Goal: Navigation & Orientation: Find specific page/section

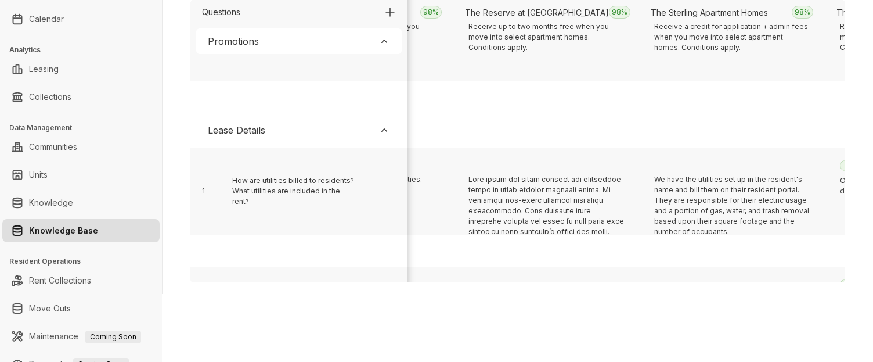
scroll to position [239, 5613]
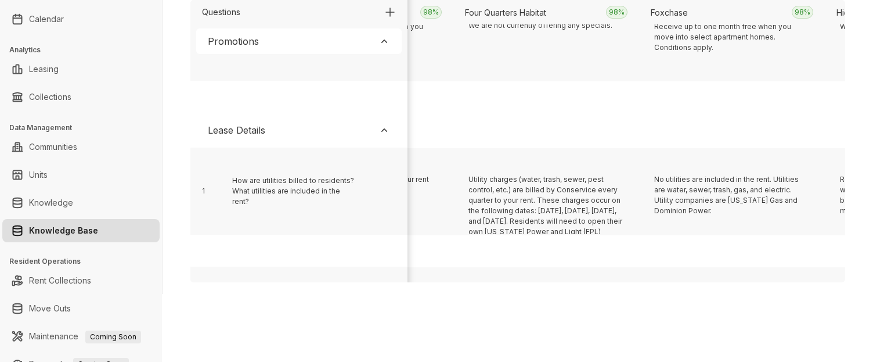
scroll to position [239, 18156]
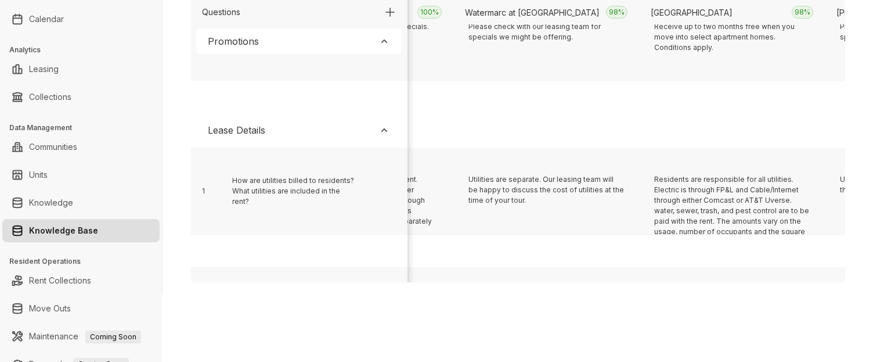
scroll to position [239, 4498]
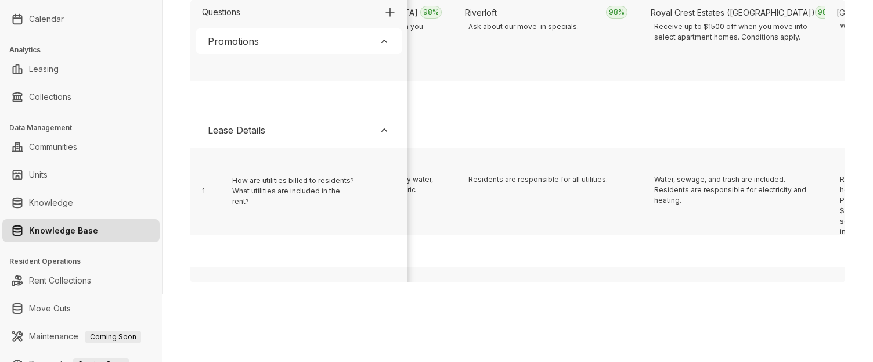
scroll to position [239, 11370]
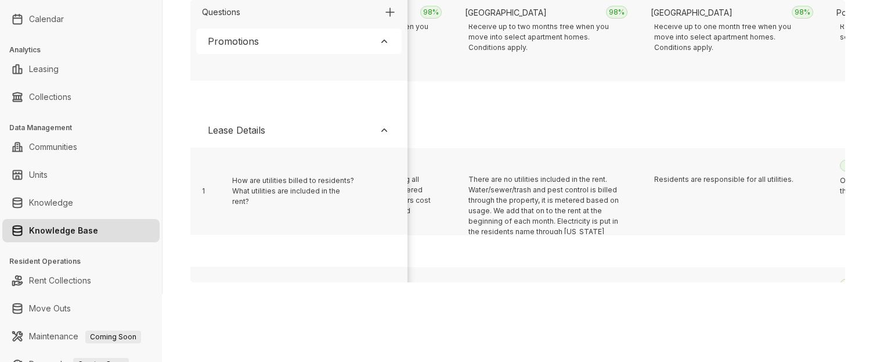
scroll to position [239, 2084]
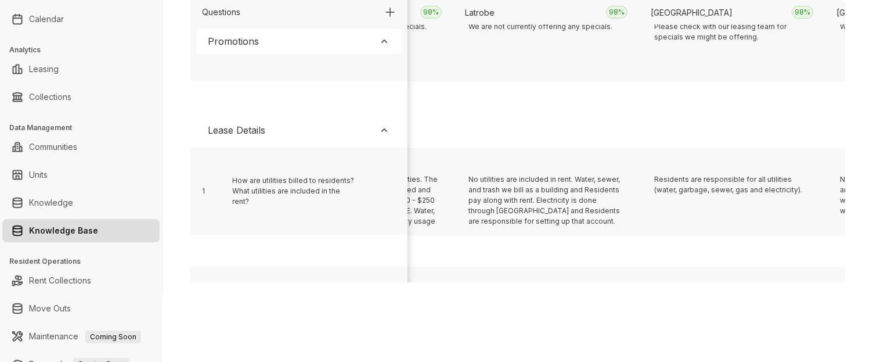
scroll to position [239, 4870]
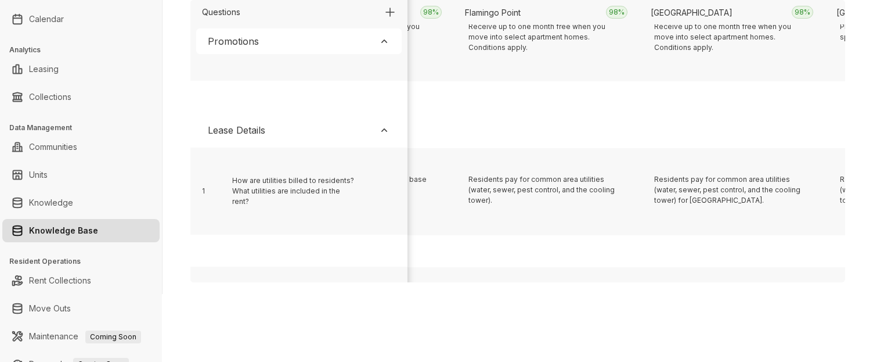
scroll to position [239, 412]
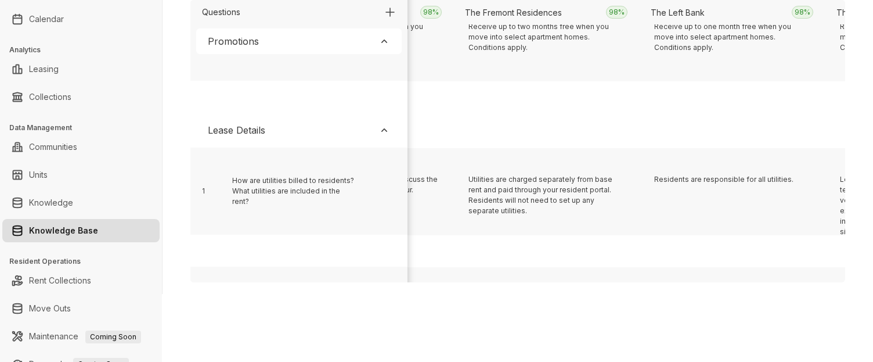
scroll to position [239, 13599]
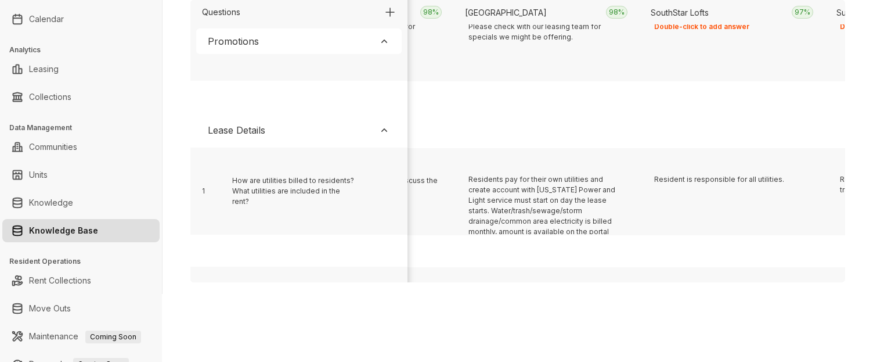
scroll to position [239, 1155]
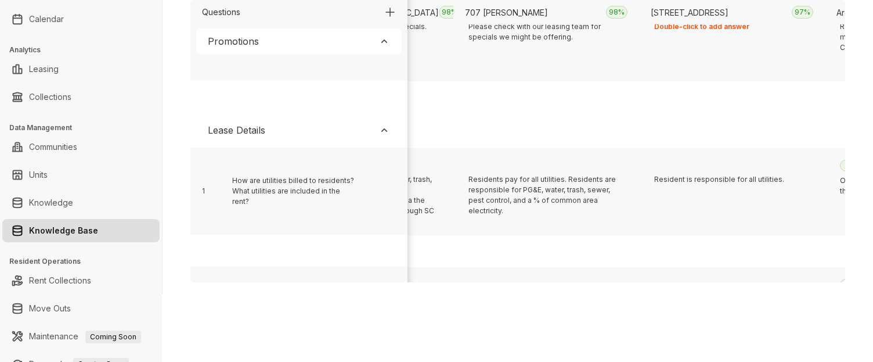
scroll to position [239, 598]
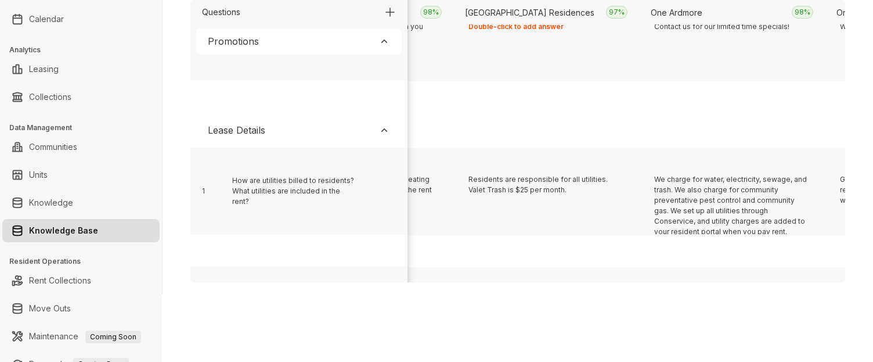
scroll to position [239, 3755]
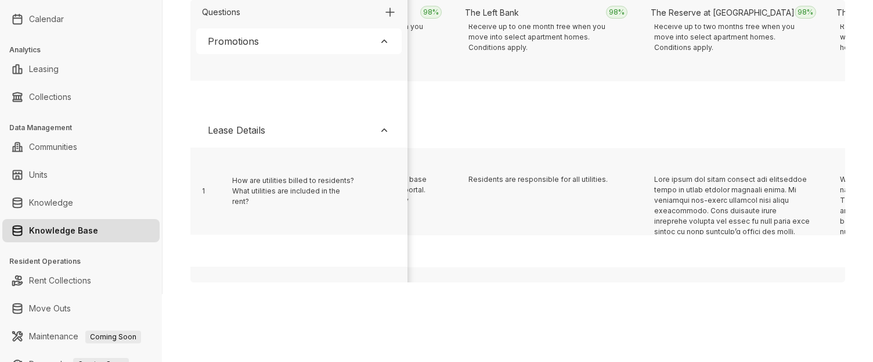
scroll to position [239, 4684]
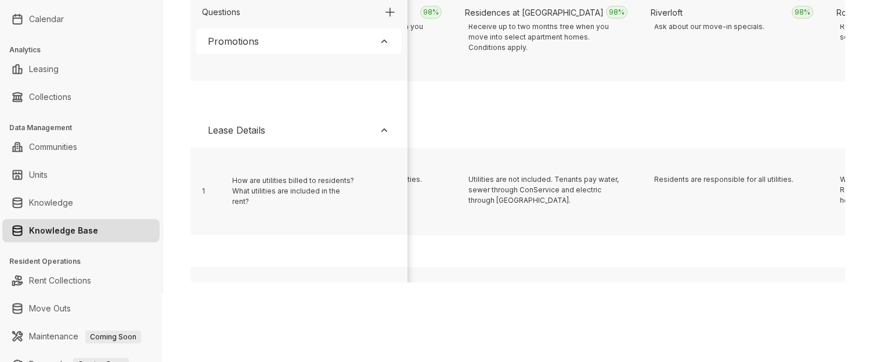
scroll to position [239, 10999]
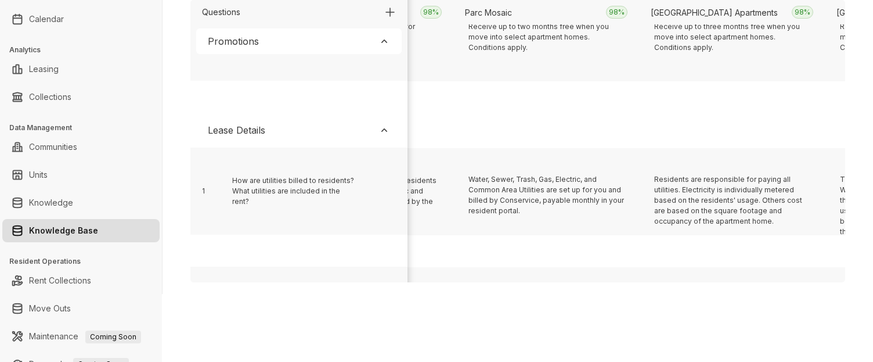
scroll to position [239, 8027]
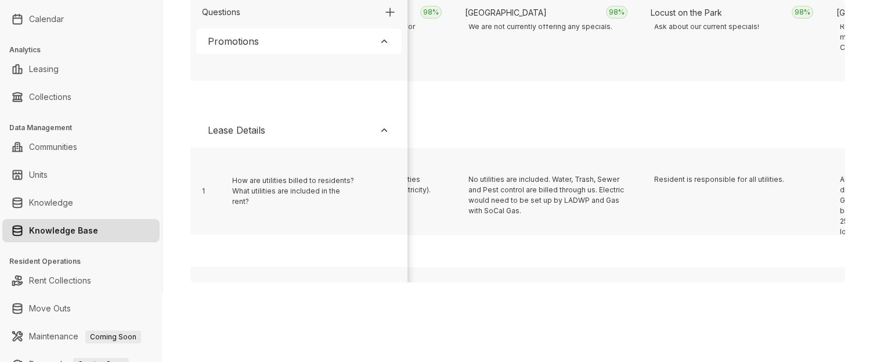
scroll to position [239, 3941]
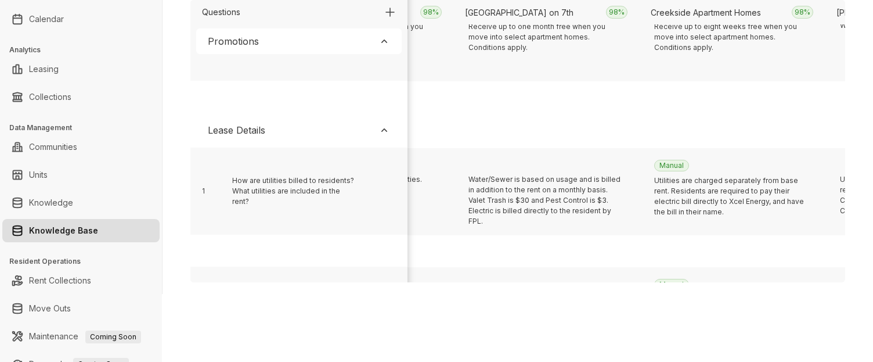
scroll to position [239, 2455]
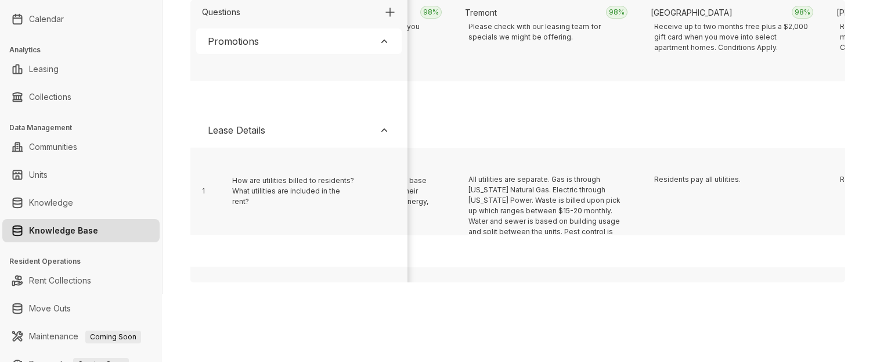
scroll to position [239, 14342]
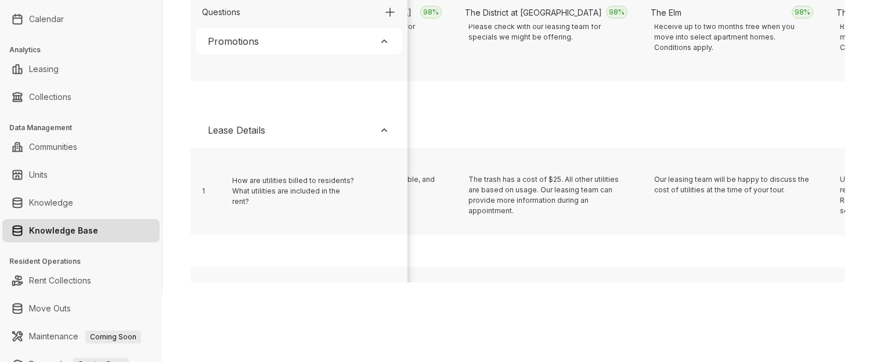
scroll to position [239, 12113]
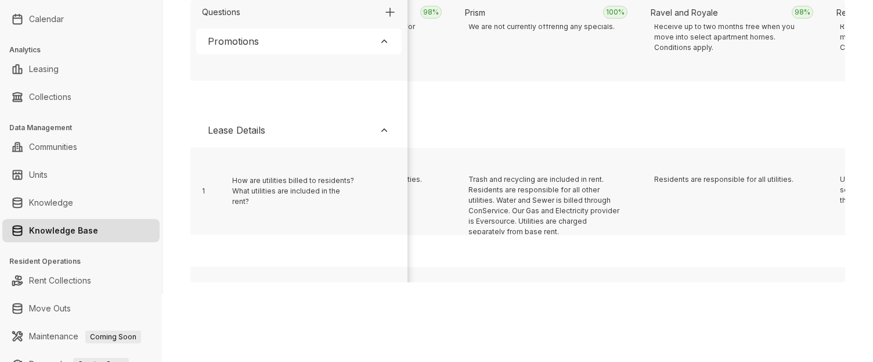
scroll to position [239, 5241]
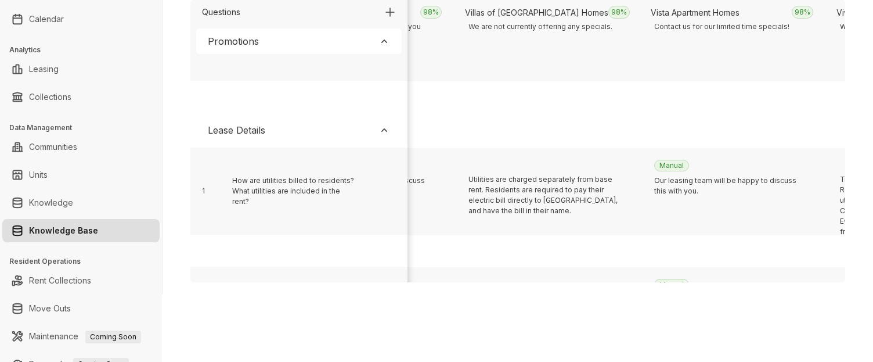
scroll to position [239, 3384]
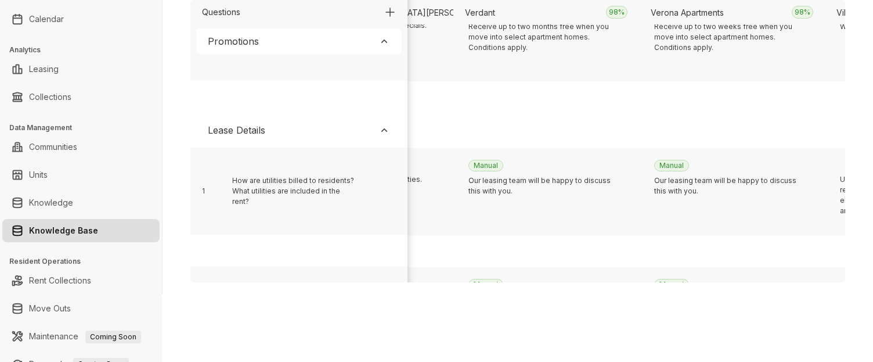
scroll to position [239, 1341]
